Goal: Register for event/course

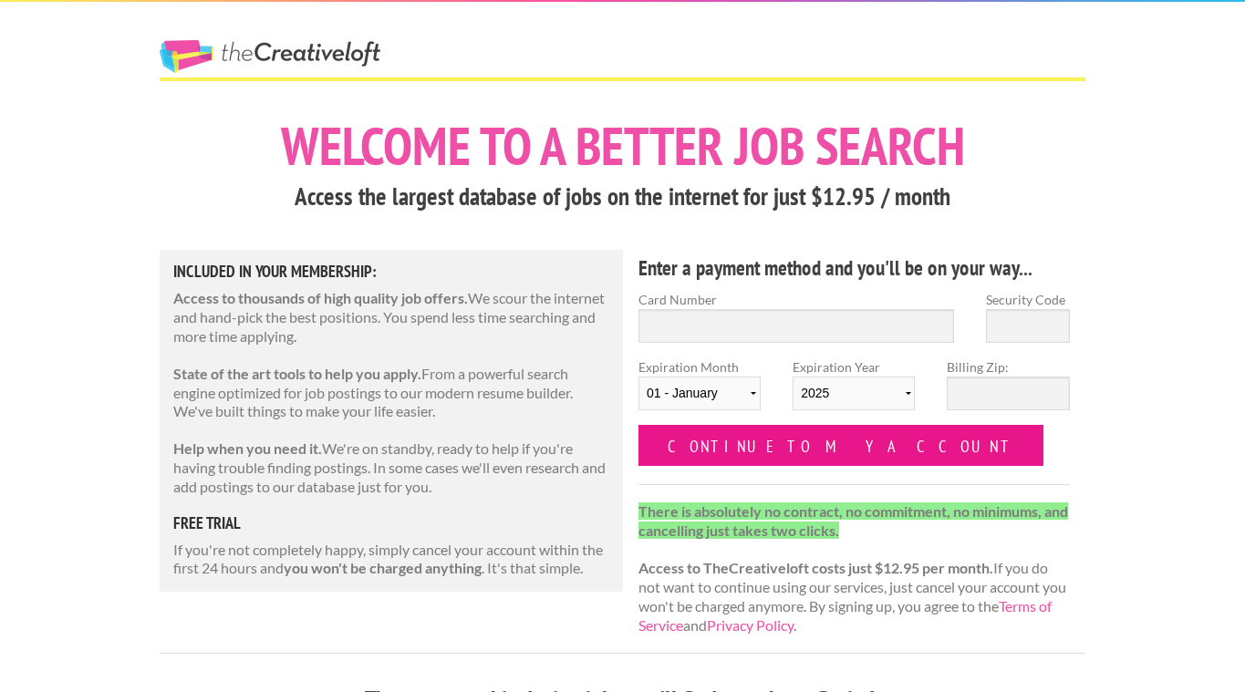
click at [747, 459] on input "Continue to my account" at bounding box center [840, 445] width 405 height 41
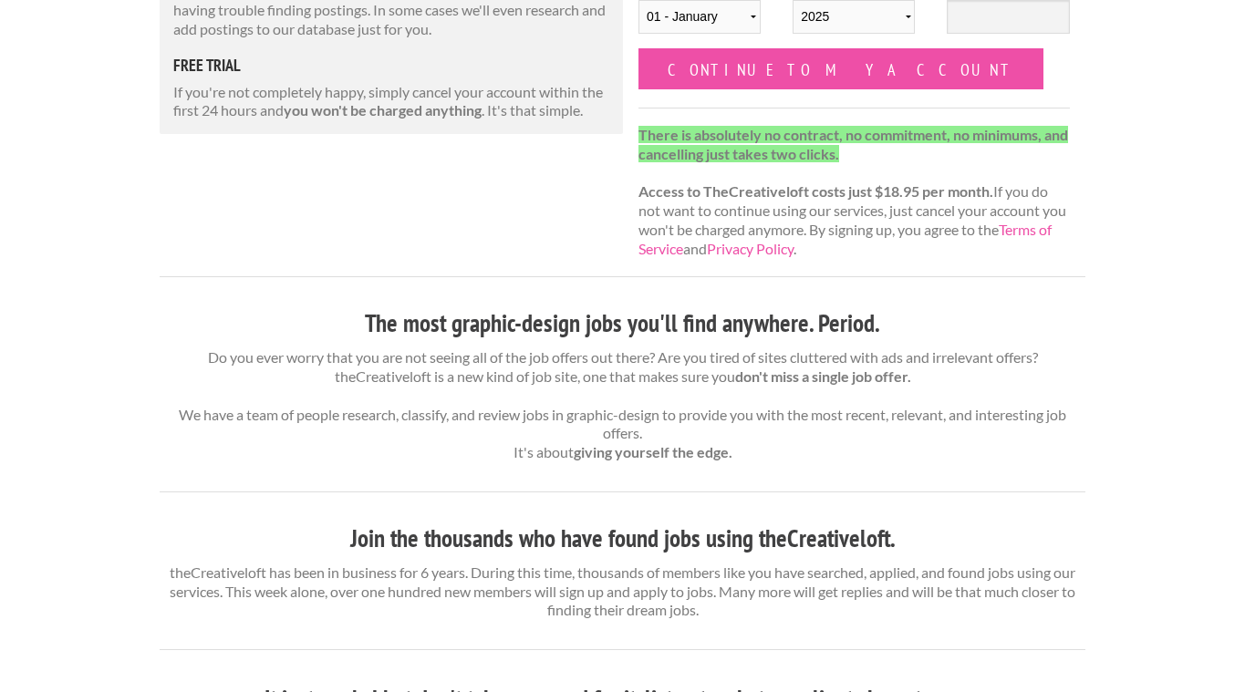
scroll to position [457, 0]
